Goal: Communication & Community: Answer question/provide support

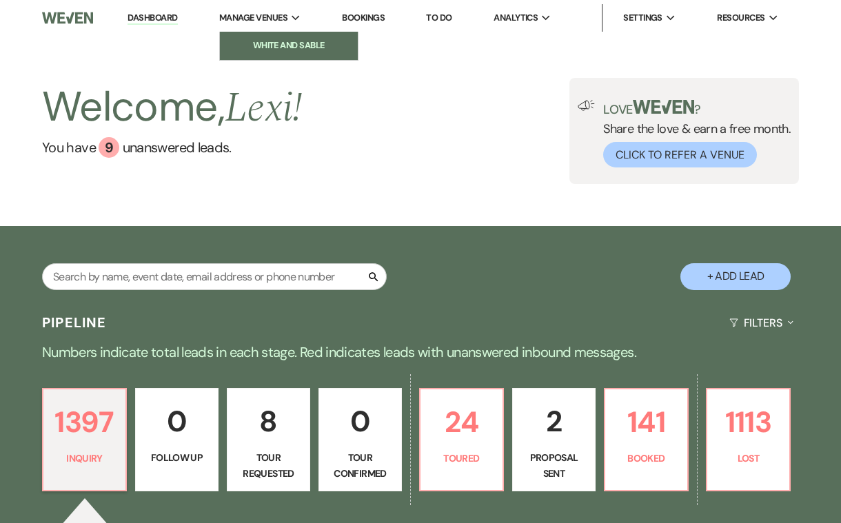
click at [270, 41] on li "White and Sable" at bounding box center [289, 46] width 124 height 14
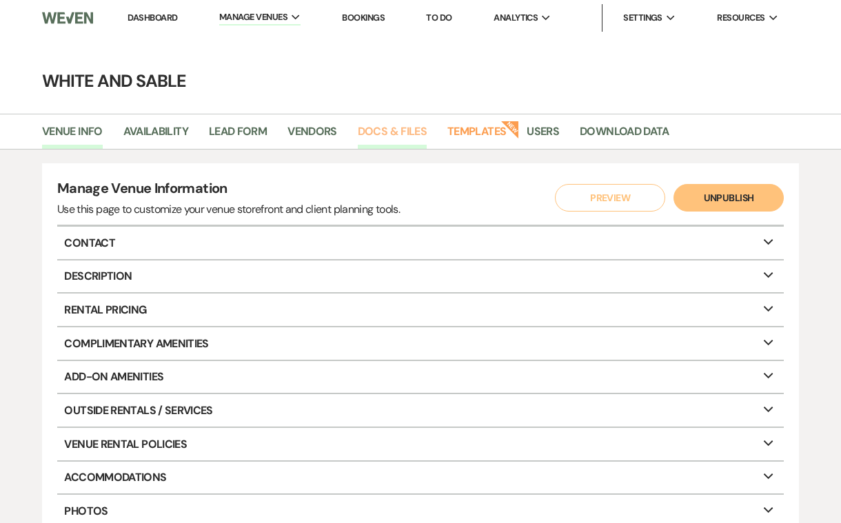
click at [403, 137] on link "Docs & Files" at bounding box center [392, 136] width 69 height 26
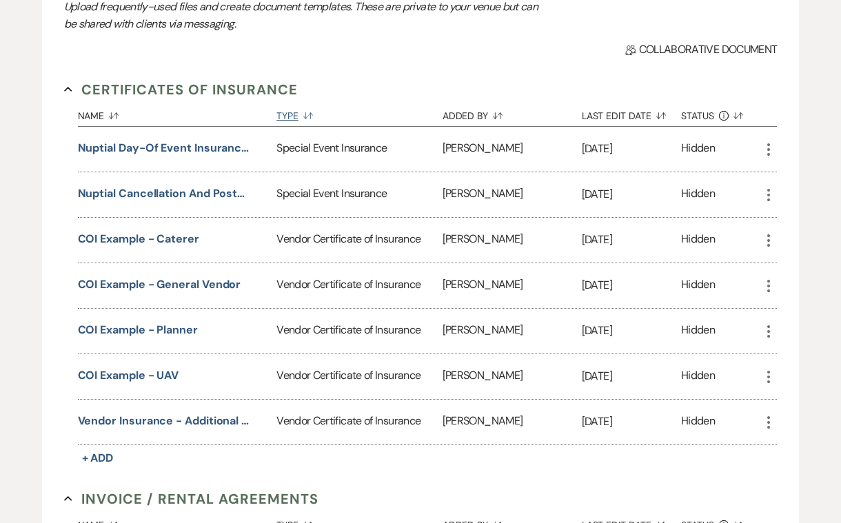
scroll to position [217, 0]
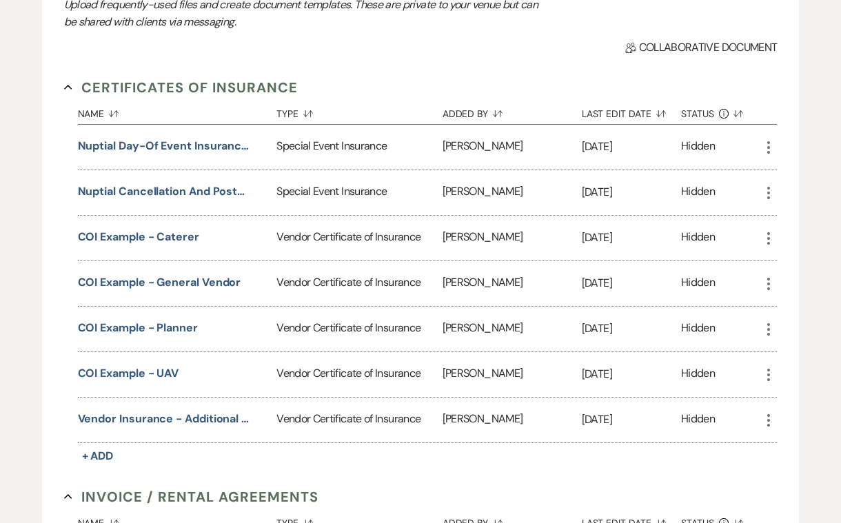
click at [770, 288] on use "button" at bounding box center [769, 284] width 3 height 12
click at [792, 318] on link "Download Download" at bounding box center [808, 311] width 94 height 23
click at [768, 248] on div "More" at bounding box center [769, 238] width 17 height 45
click at [767, 237] on icon "More" at bounding box center [769, 238] width 17 height 17
click at [788, 263] on icon "Download" at bounding box center [782, 266] width 11 height 11
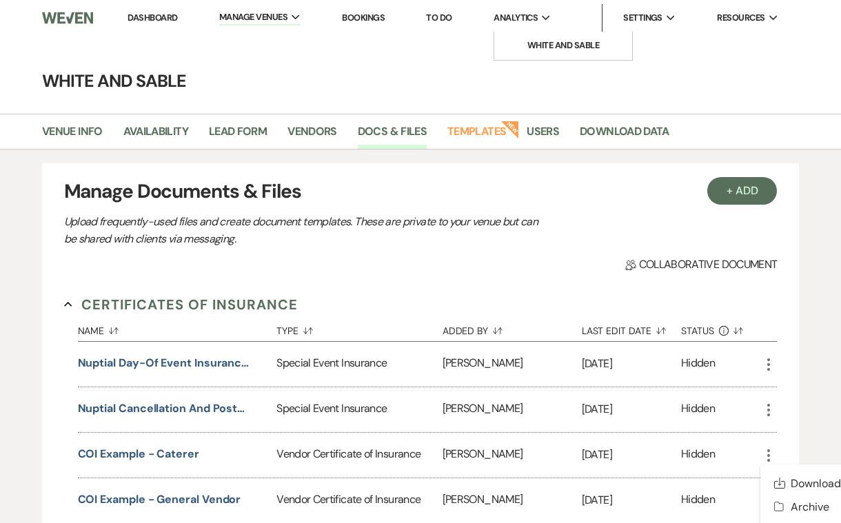
scroll to position [0, 0]
click at [126, 11] on li "Dashboard" at bounding box center [152, 18] width 63 height 28
click at [140, 19] on link "Dashboard" at bounding box center [153, 18] width 50 height 12
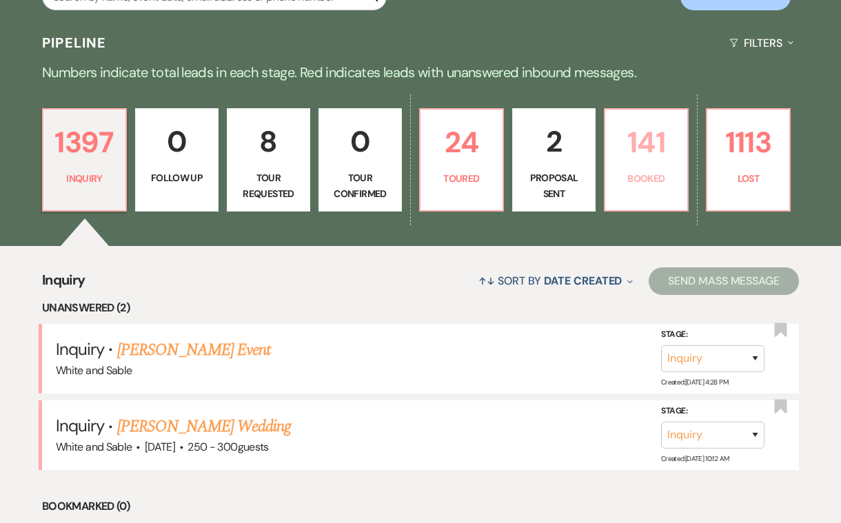
click at [613, 178] on link "141 Booked" at bounding box center [646, 159] width 85 height 103
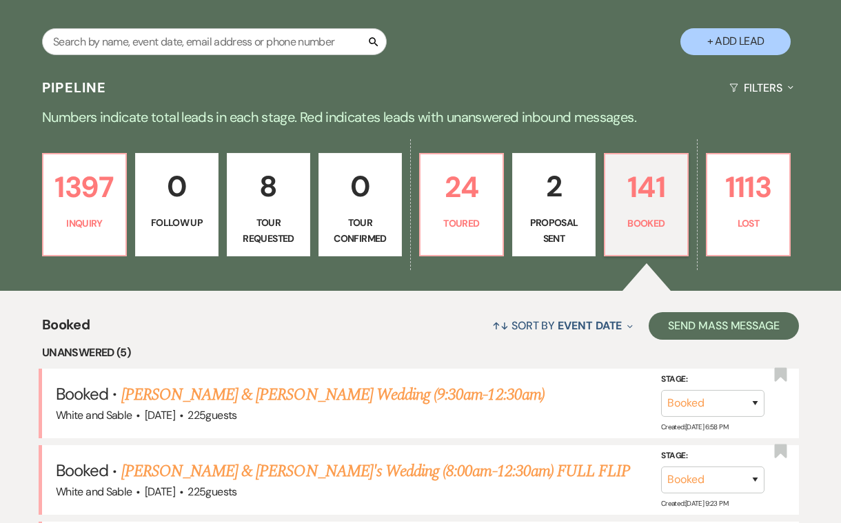
scroll to position [271, 0]
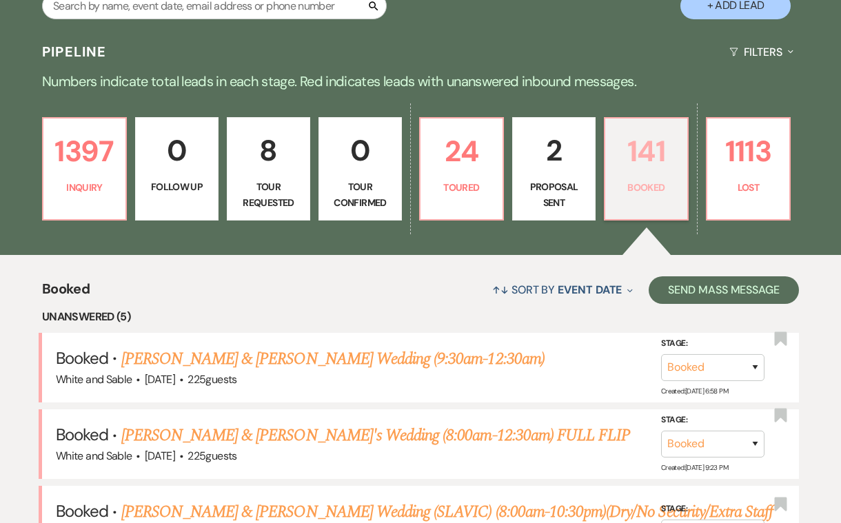
click at [635, 175] on link "141 Booked" at bounding box center [646, 168] width 85 height 103
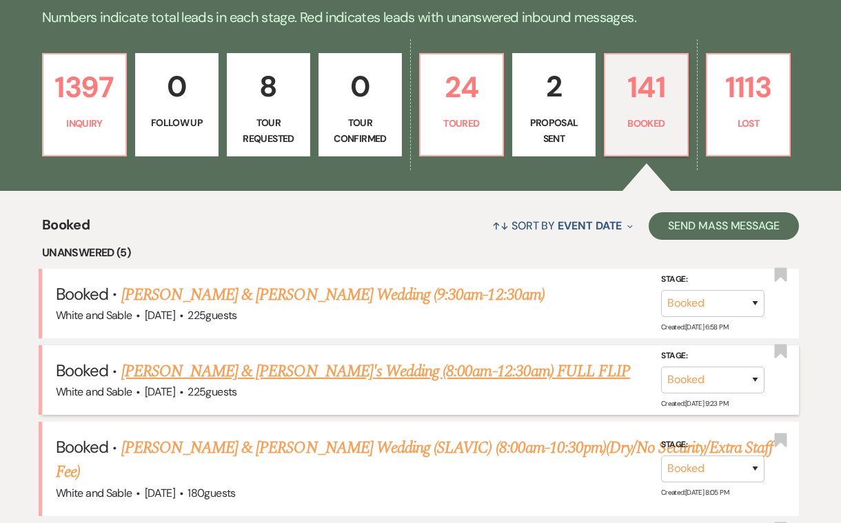
scroll to position [390, 0]
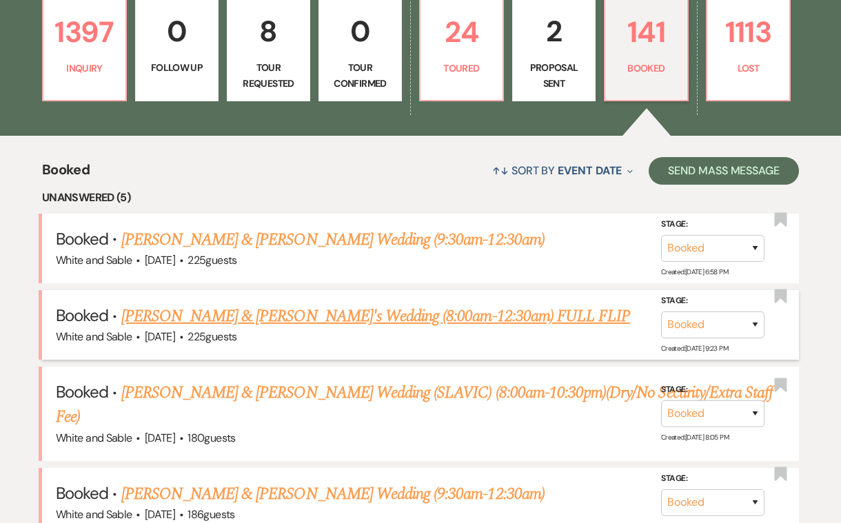
click at [305, 328] on div "White and Sable · [DATE] · 225 guests" at bounding box center [421, 337] width 730 height 18
click at [290, 316] on link "[PERSON_NAME] & [PERSON_NAME]'s Wedding (8:00am-12:30am) FULL FLIP" at bounding box center [376, 316] width 510 height 25
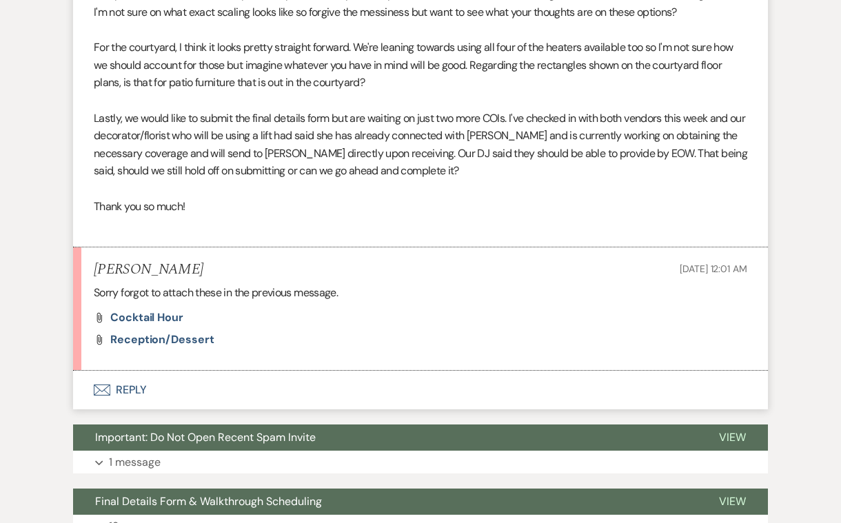
click at [147, 371] on button "Envelope Reply" at bounding box center [420, 390] width 695 height 39
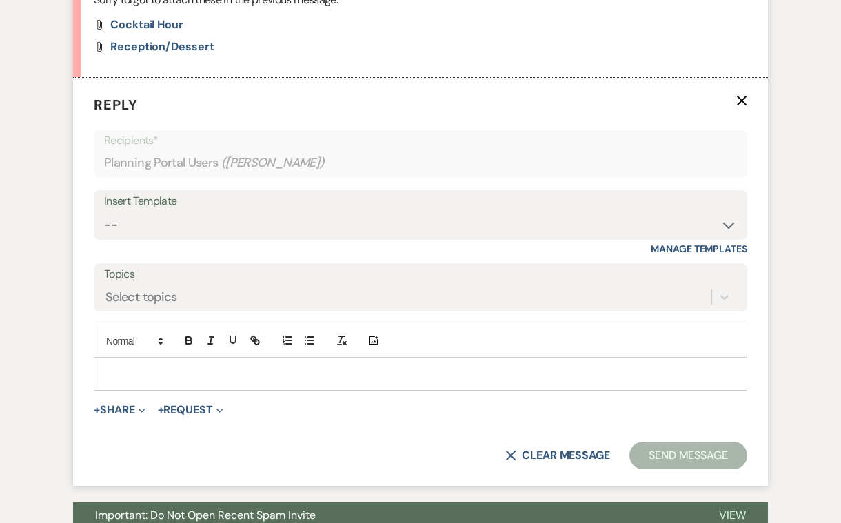
scroll to position [2170, 0]
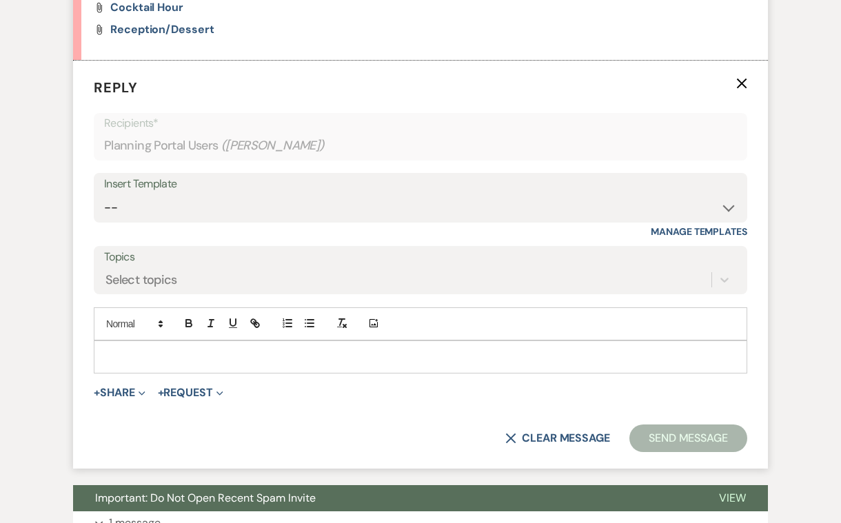
click at [170, 350] on p at bounding box center [421, 357] width 632 height 15
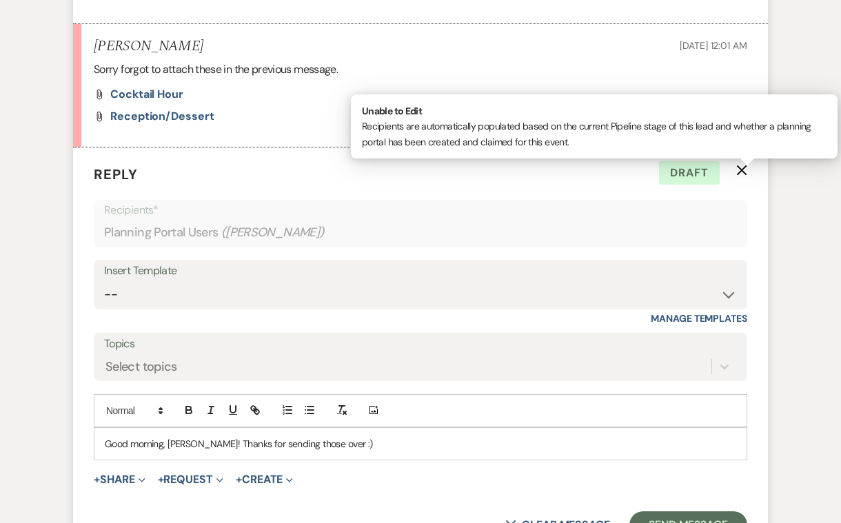
scroll to position [2086, 0]
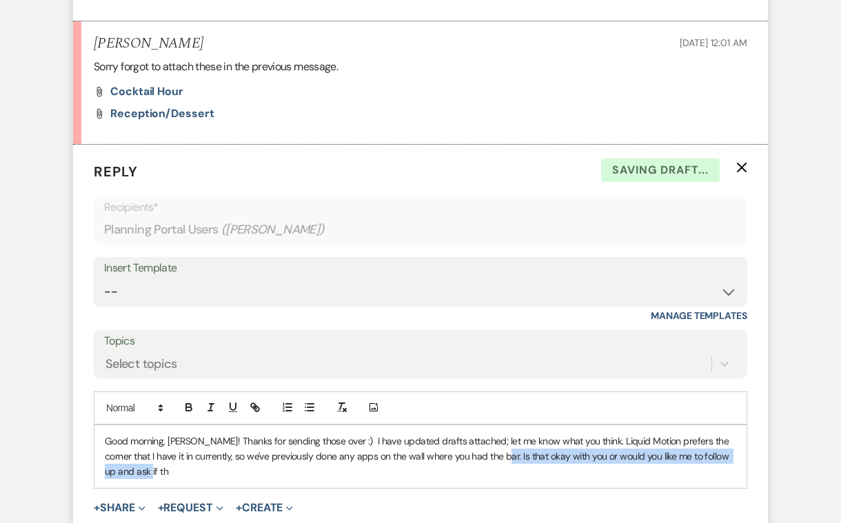
drag, startPoint x: 359, startPoint y: 433, endPoint x: 474, endPoint y: 421, distance: 115.1
click at [474, 434] on p "Good morning, [PERSON_NAME]! Thanks for sending those over :) I have updated dr…" at bounding box center [421, 457] width 632 height 46
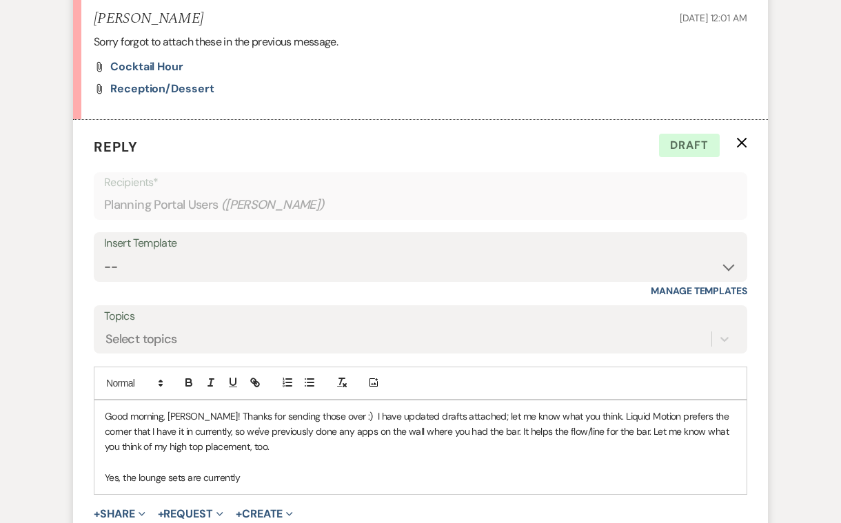
scroll to position [2110, 0]
click at [732, 410] on p "Good morning, [PERSON_NAME]! Thanks for sending those over :) I have updated dr…" at bounding box center [421, 433] width 632 height 46
drag, startPoint x: 673, startPoint y: 412, endPoint x: 606, endPoint y: 395, distance: 68.9
click at [606, 410] on p "Good morning, [PERSON_NAME]! Thanks for sending those over :) I have updated dr…" at bounding box center [421, 433] width 632 height 46
click at [507, 471] on p "Yes, the lounge sets are currently" at bounding box center [421, 478] width 632 height 15
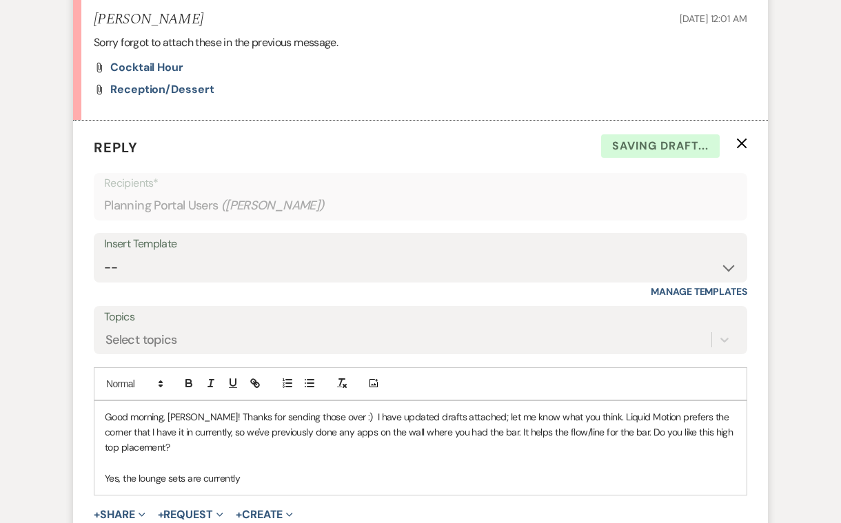
drag, startPoint x: 388, startPoint y: 452, endPoint x: 377, endPoint y: 451, distance: 11.1
click at [388, 452] on div "Good morning, [PERSON_NAME]! Thanks for sending those over :) I have updated dr…" at bounding box center [420, 448] width 652 height 94
click at [232, 471] on p "Yes, the lounge sets are currently" at bounding box center [421, 478] width 632 height 15
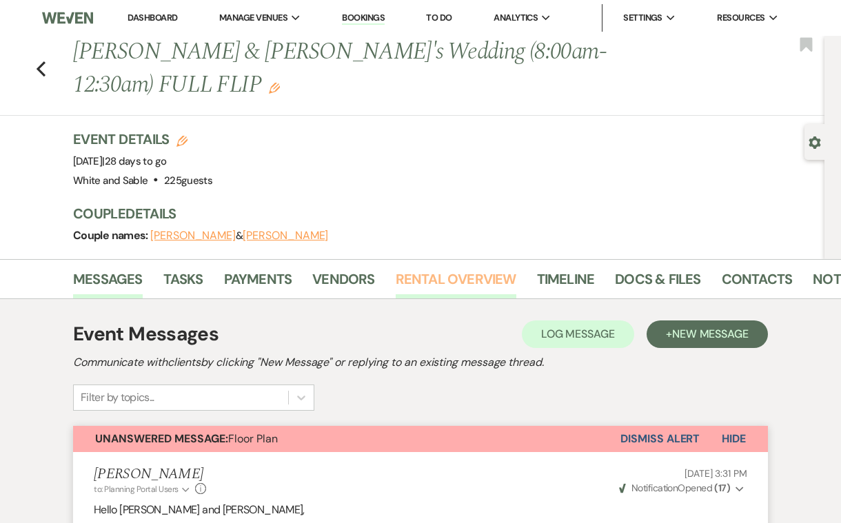
scroll to position [0, 0]
click at [370, 280] on link "Vendors" at bounding box center [343, 283] width 62 height 30
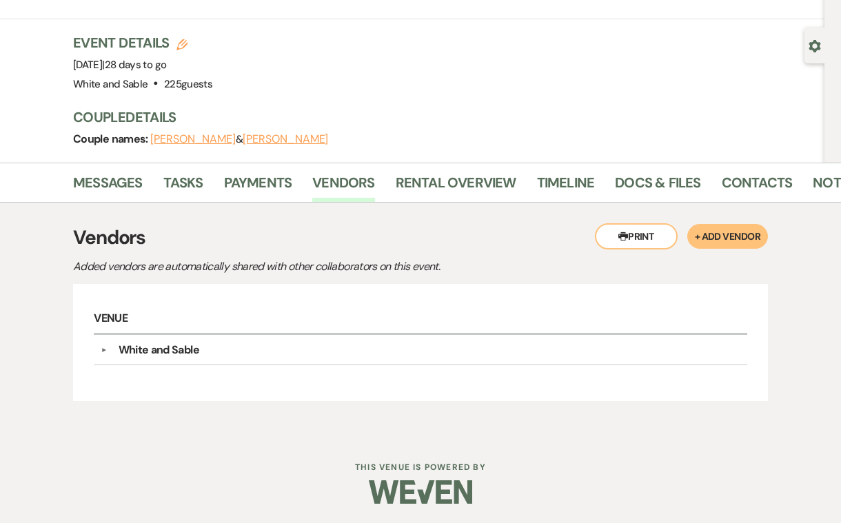
scroll to position [96, 0]
click at [119, 187] on link "Messages" at bounding box center [108, 187] width 70 height 30
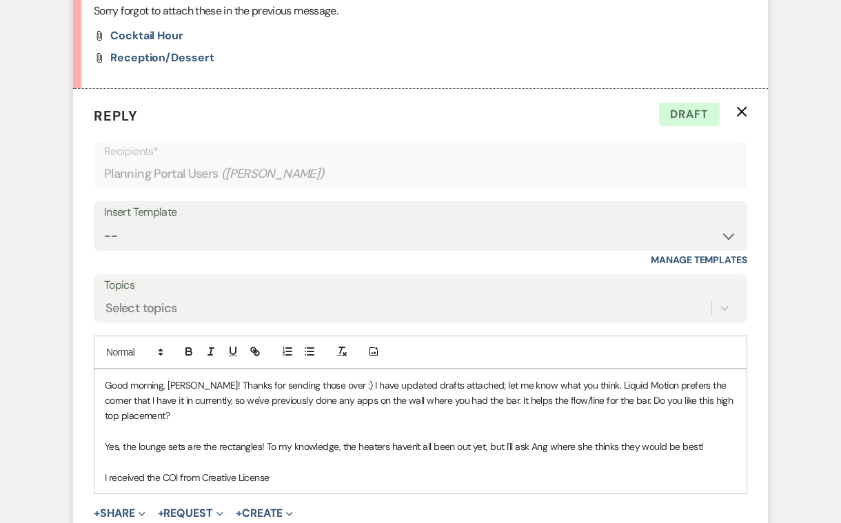
scroll to position [2182, 0]
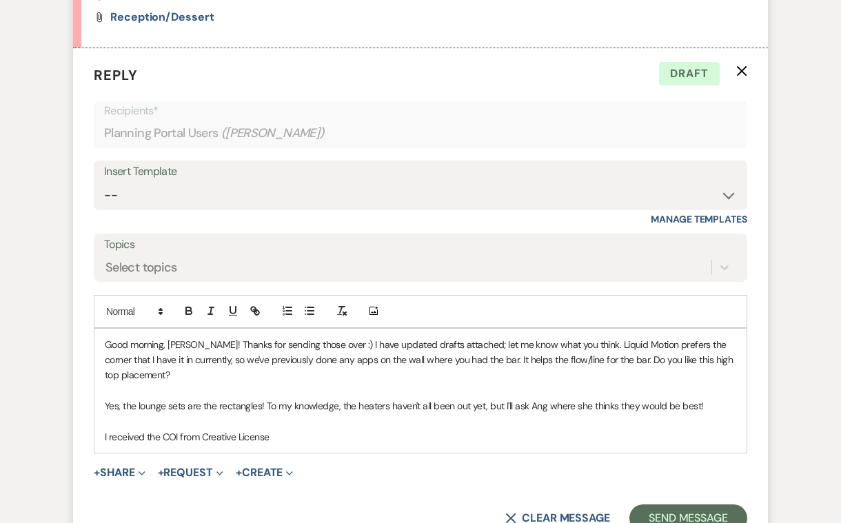
click at [317, 414] on p at bounding box center [421, 421] width 632 height 15
click at [316, 430] on p "I received the COI from Creative License" at bounding box center [421, 437] width 632 height 15
click at [598, 337] on p "Good morning, [PERSON_NAME]! Thanks for sending those over :) I have updated dr…" at bounding box center [421, 360] width 632 height 46
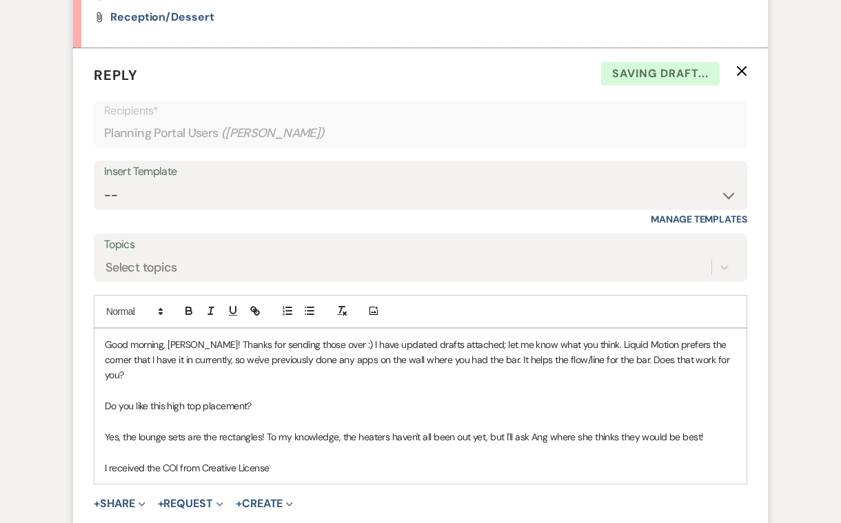
click at [298, 445] on p at bounding box center [421, 452] width 632 height 15
click at [299, 461] on p "I received the COI from Creative License" at bounding box center [421, 468] width 632 height 15
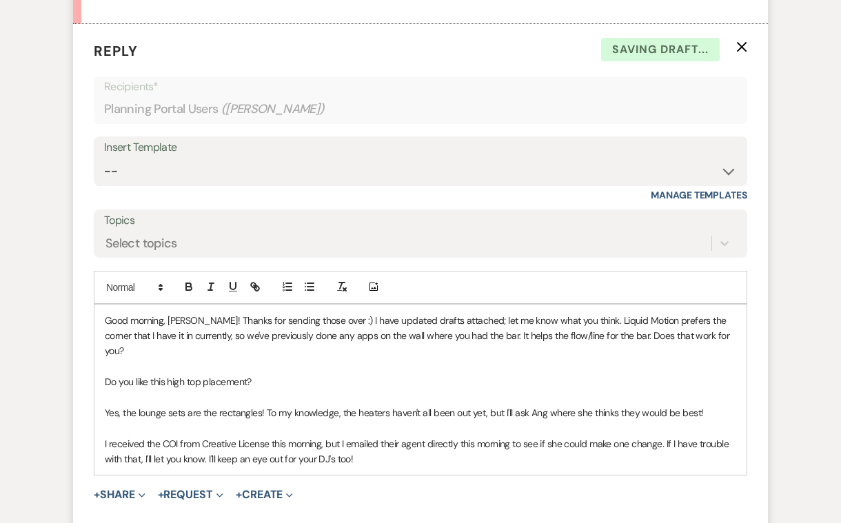
scroll to position [2247, 0]
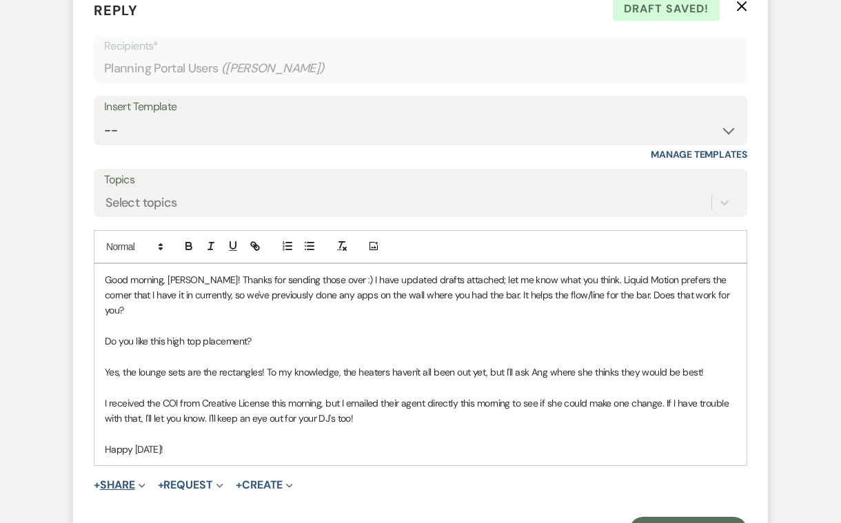
click at [100, 480] on span "+" at bounding box center [97, 485] width 6 height 11
click at [188, 442] on p "Happy [DATE]!" at bounding box center [421, 449] width 632 height 15
click at [116, 496] on button "+ Share Expand" at bounding box center [120, 501] width 52 height 11
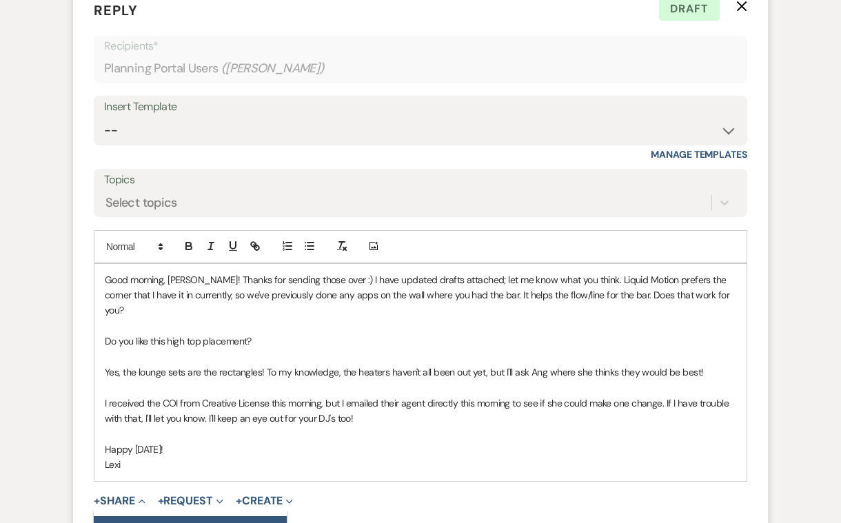
click at [145, 521] on span "Doc Upload Documents" at bounding box center [149, 528] width 79 height 14
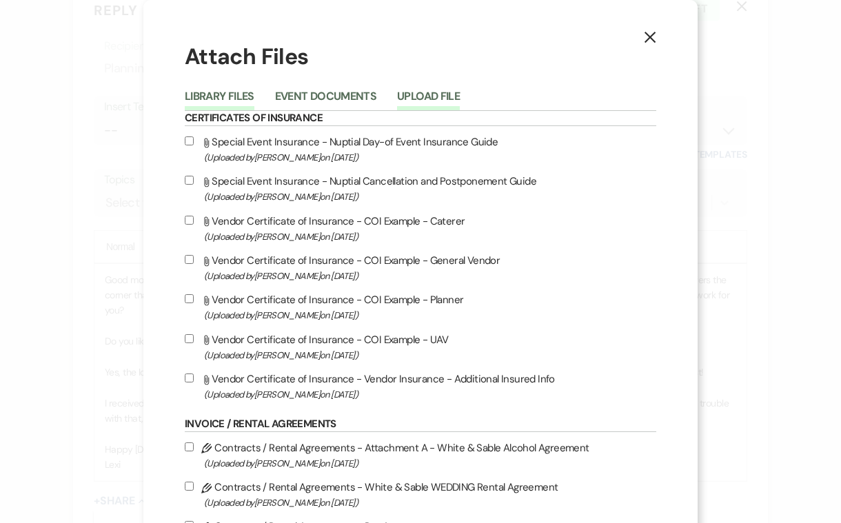
click at [443, 94] on button "Upload File" at bounding box center [428, 100] width 63 height 19
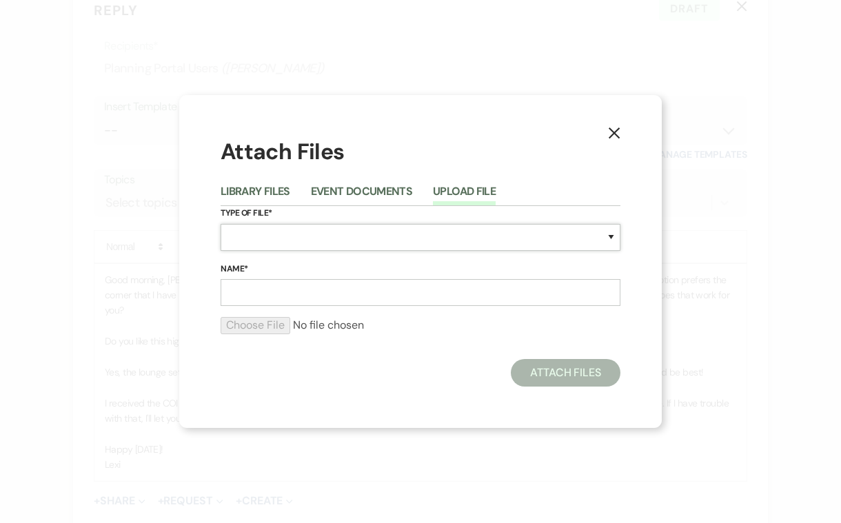
select select "24"
click at [262, 292] on input "Name*" at bounding box center [421, 292] width 400 height 27
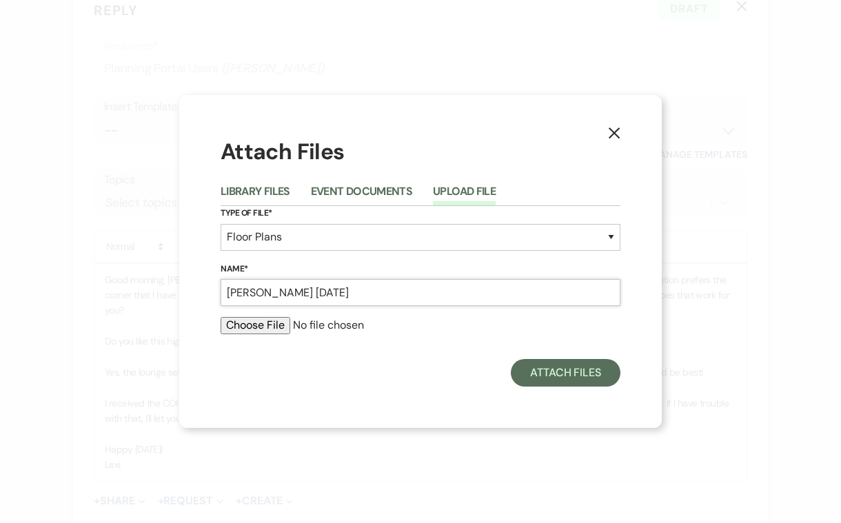
type input "[PERSON_NAME] [DATE]"
click at [250, 328] on input "file" at bounding box center [421, 325] width 400 height 17
type input "C:\fakepath\[PERSON_NAME] [DATE].pdf"
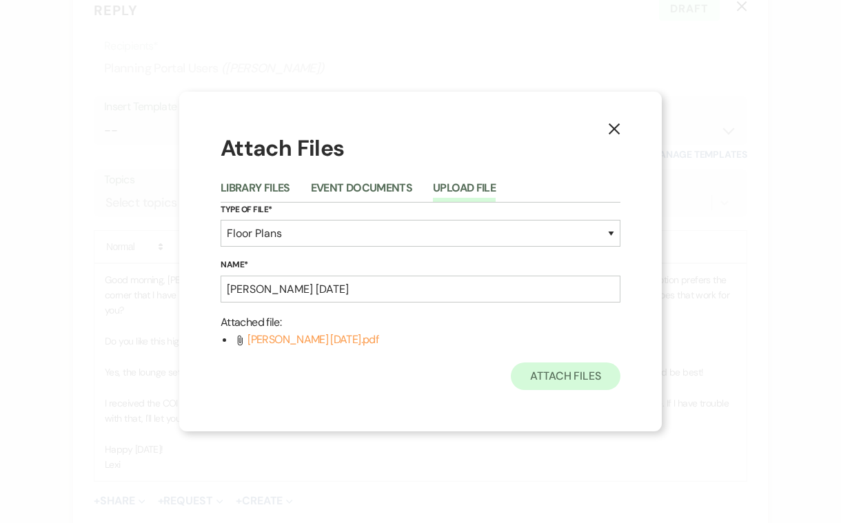
click at [541, 387] on button "Attach Files" at bounding box center [566, 377] width 110 height 28
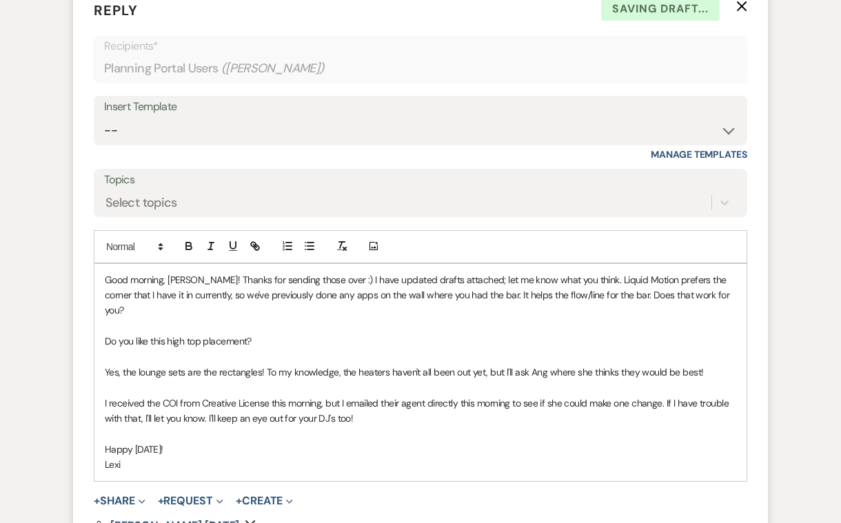
click at [359, 396] on p "I received the COI from Creative License this morning, but I emailed their agen…" at bounding box center [421, 411] width 632 height 31
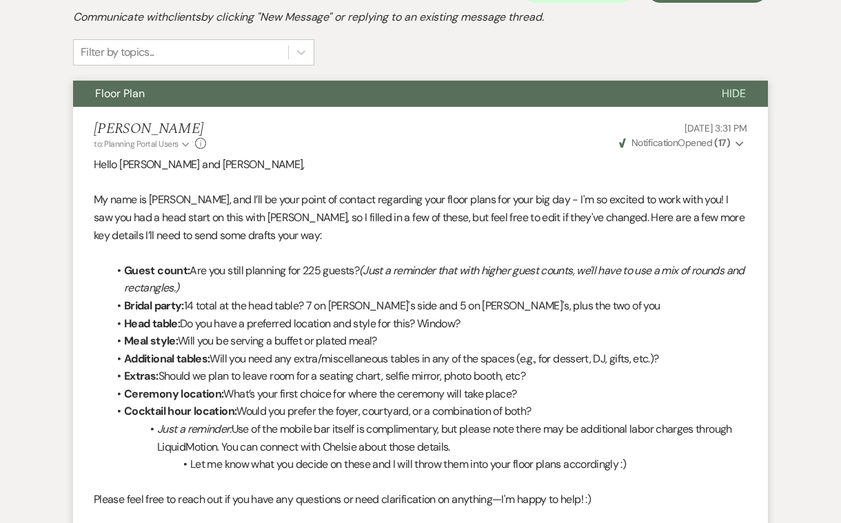
scroll to position [195, 0]
